Goal: Find specific page/section: Find specific page/section

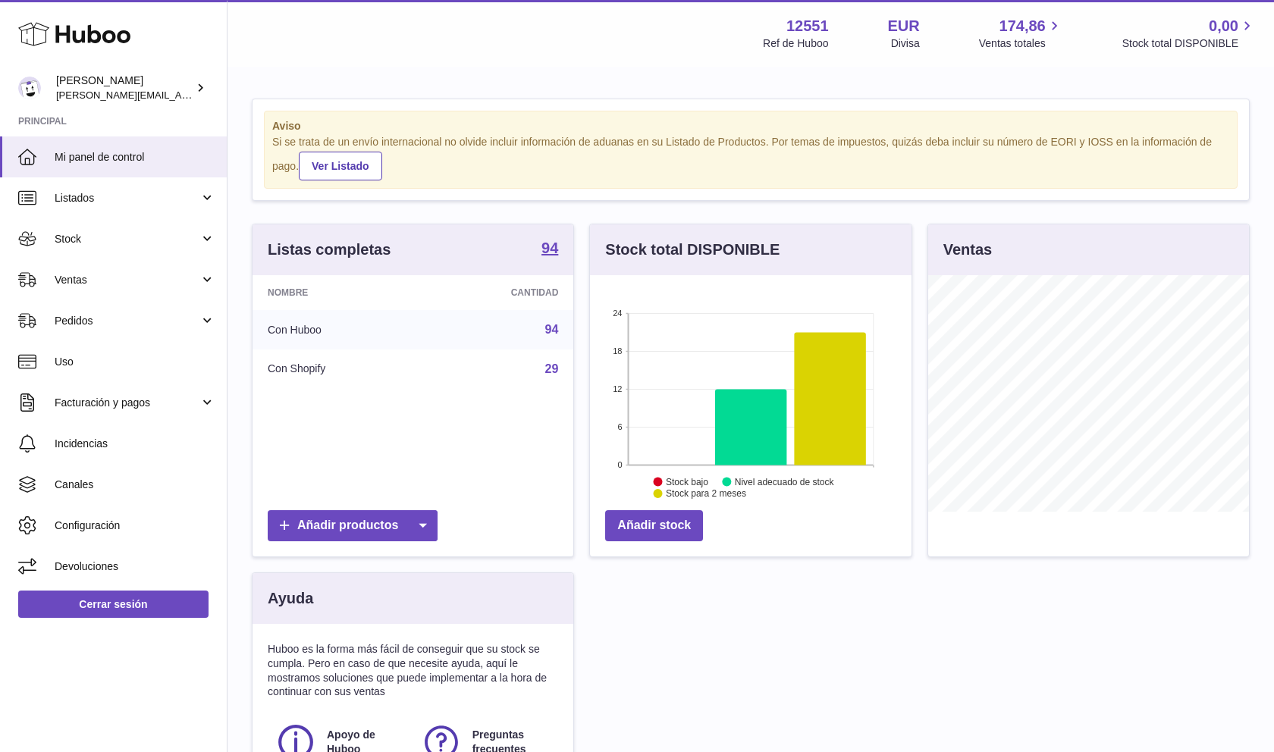
scroll to position [237, 322]
click at [111, 291] on link "Ventas" at bounding box center [113, 279] width 227 height 41
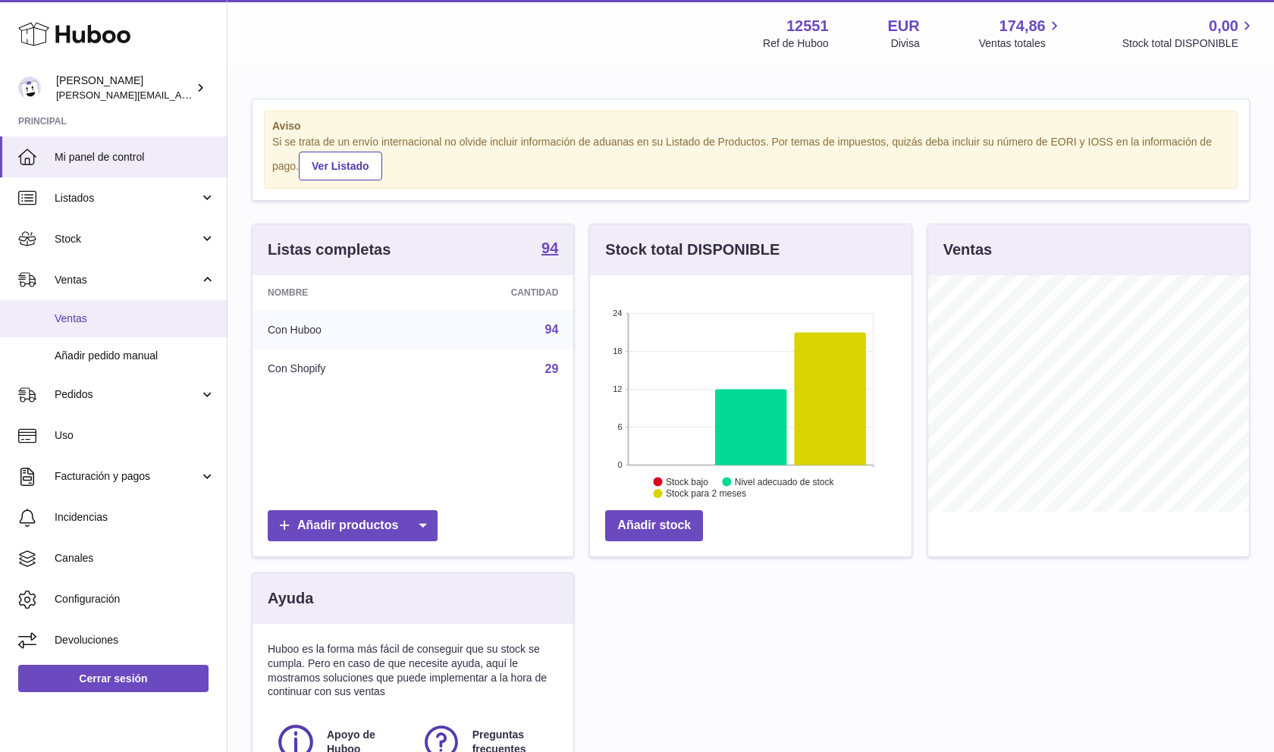
click at [113, 334] on link "Ventas" at bounding box center [113, 318] width 227 height 37
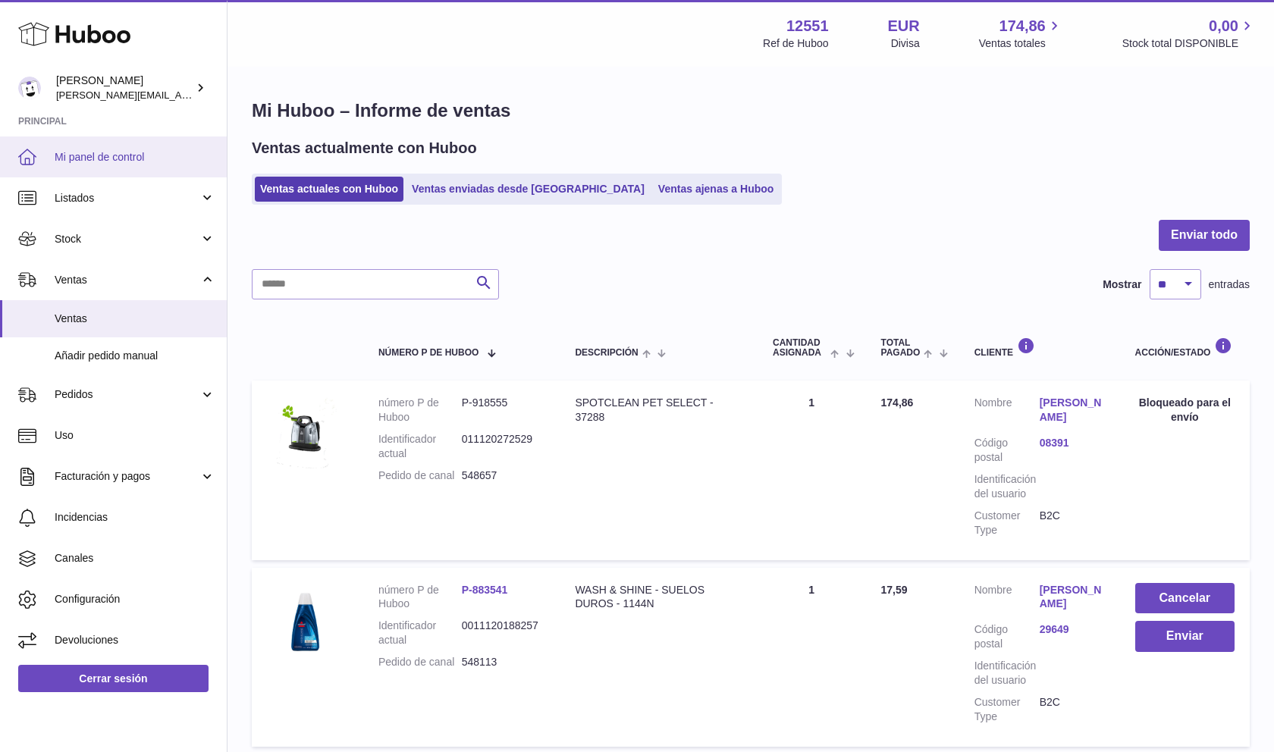
click at [132, 157] on span "Mi panel de control" at bounding box center [135, 157] width 161 height 14
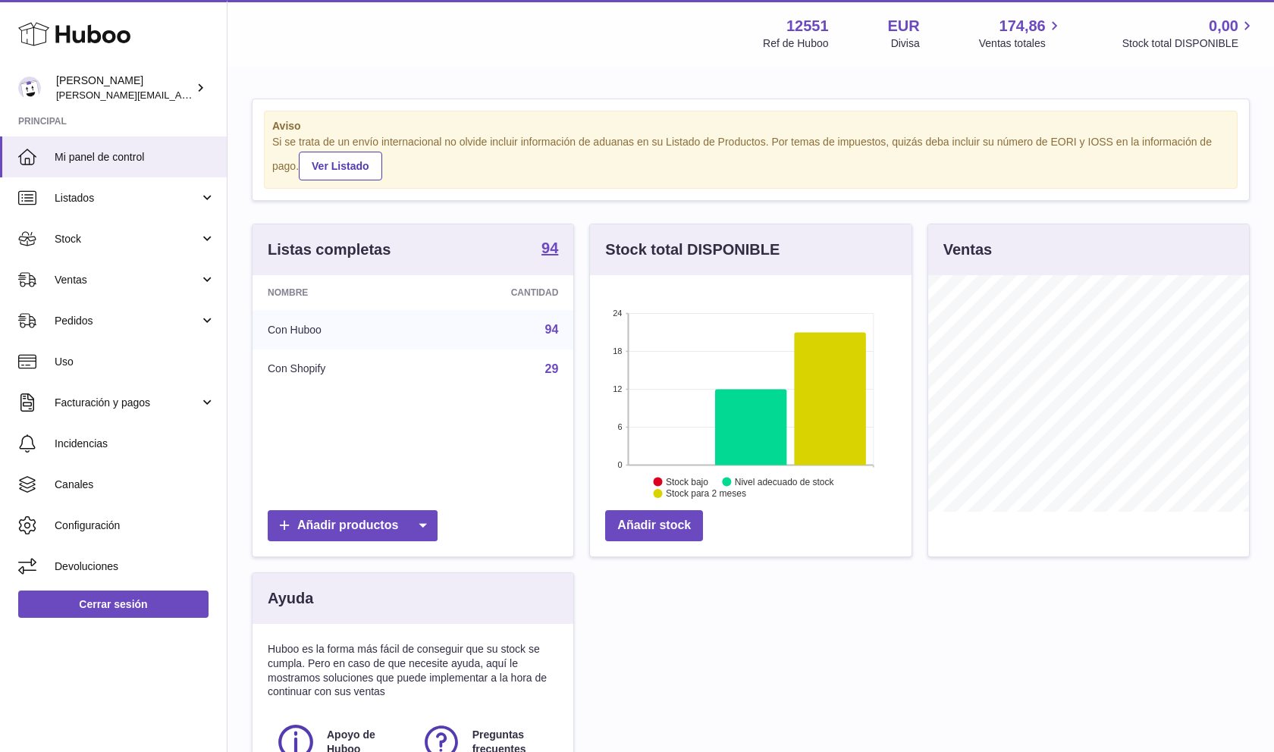
scroll to position [237, 322]
